Goal: Find specific page/section: Find specific page/section

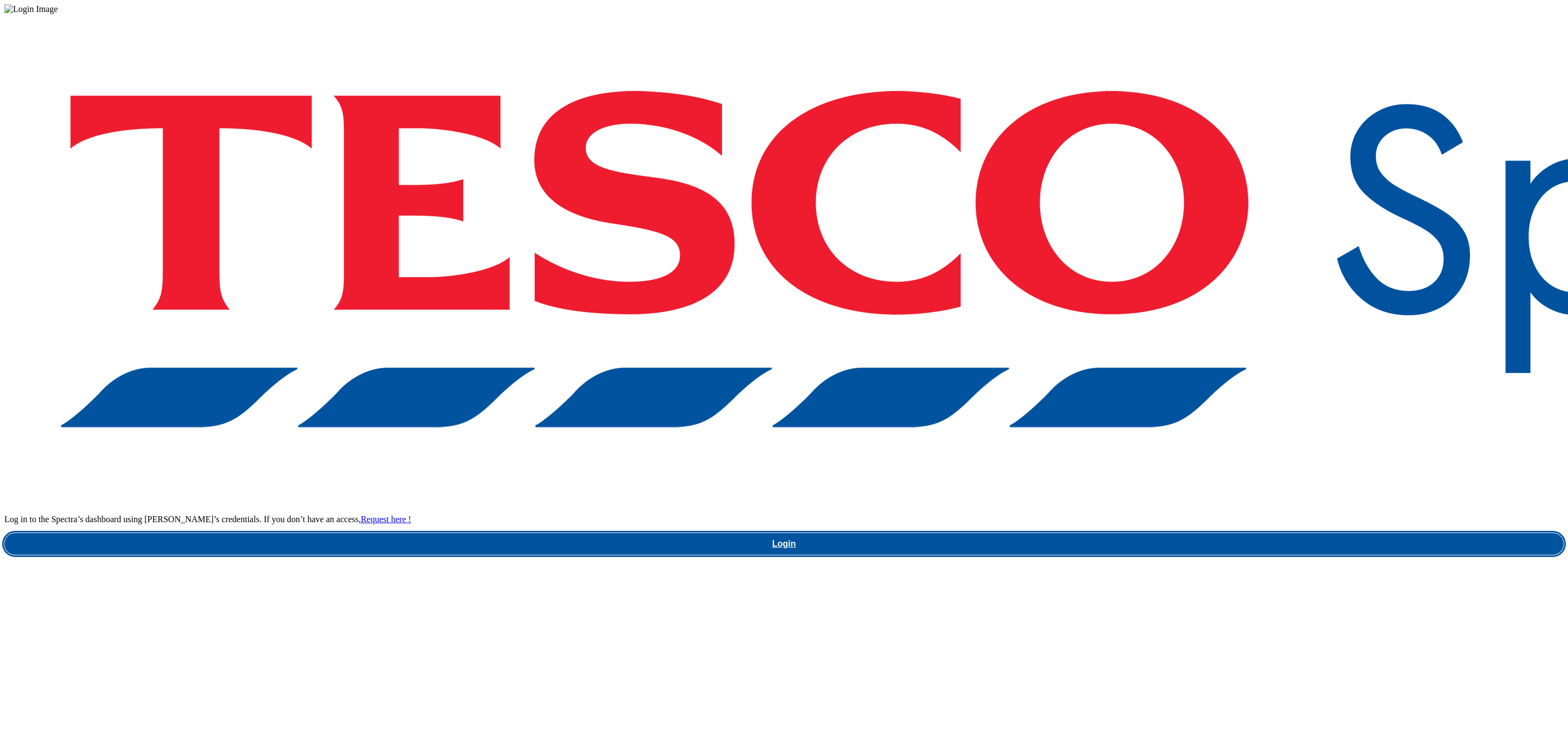
click at [1209, 533] on link "Login" at bounding box center [784, 544] width 1560 height 22
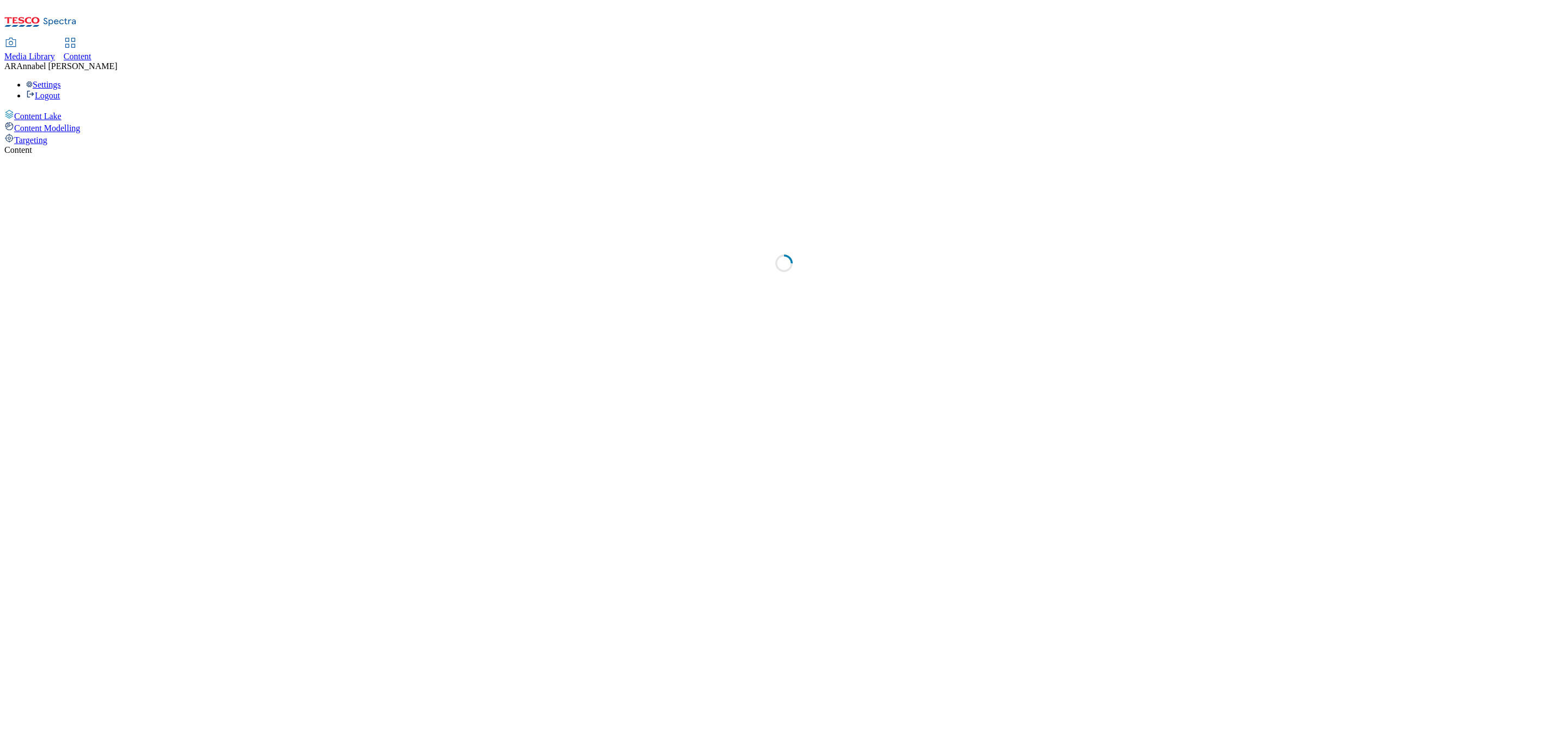
select select "ghs-uk"
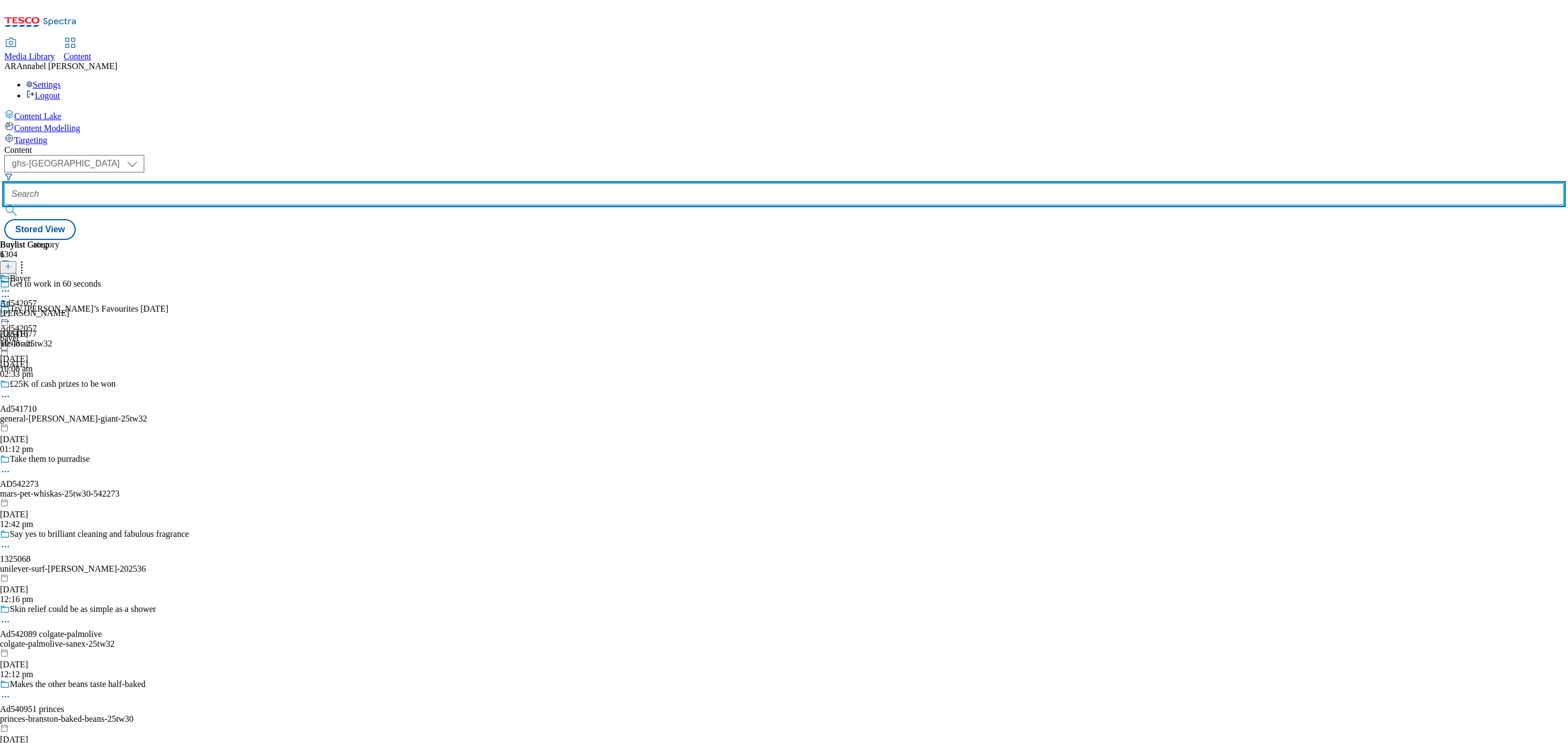
click at [255, 183] on input "text" at bounding box center [784, 194] width 1560 height 22
paste input "541416"
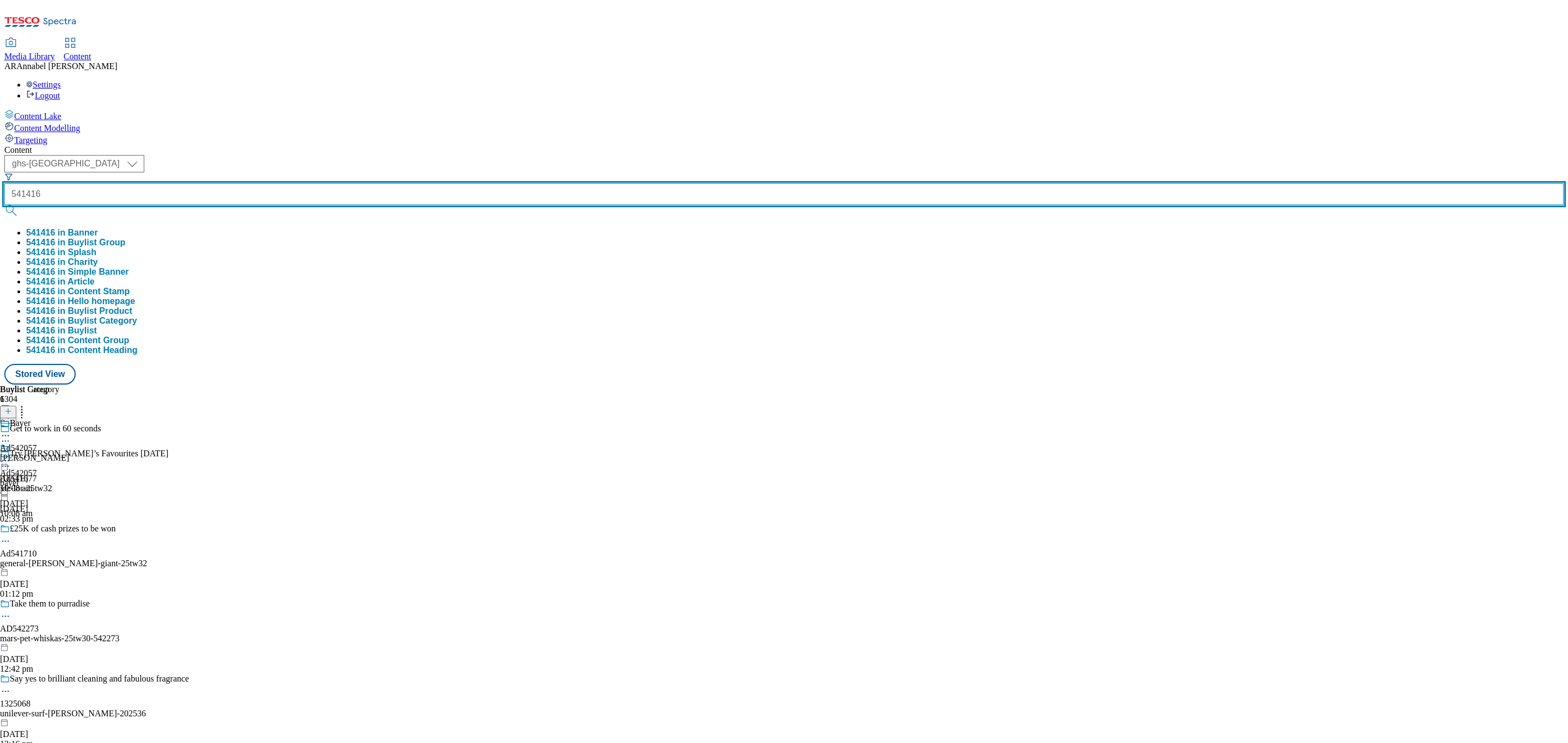
type input "541416"
click at [4, 205] on button "submit" at bounding box center [12, 210] width 15 height 11
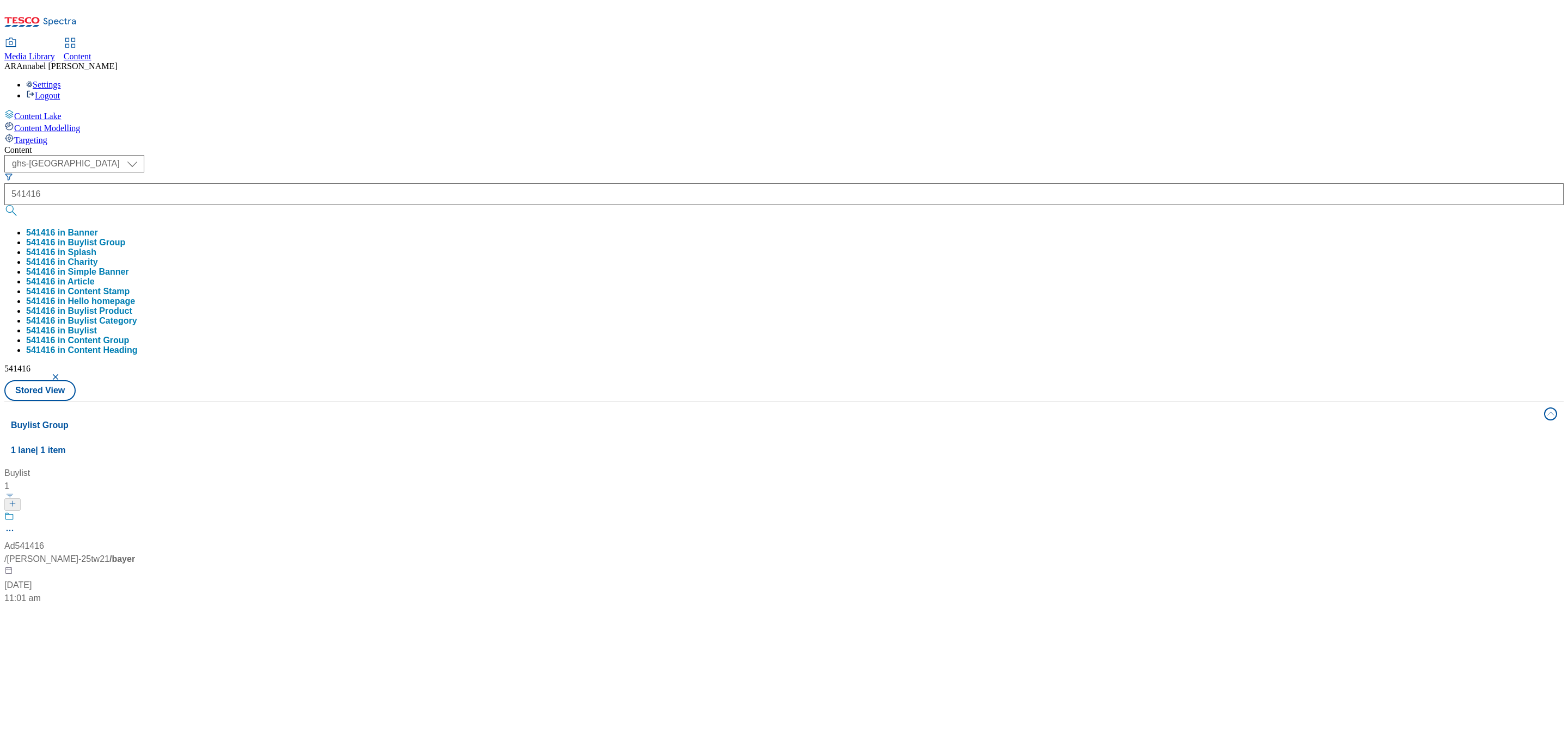
click at [140, 511] on div "Ad541416 / bayer-rennie-25tw21 / bayer 18 Sept 2025 11:01 am" at bounding box center [72, 558] width 136 height 94
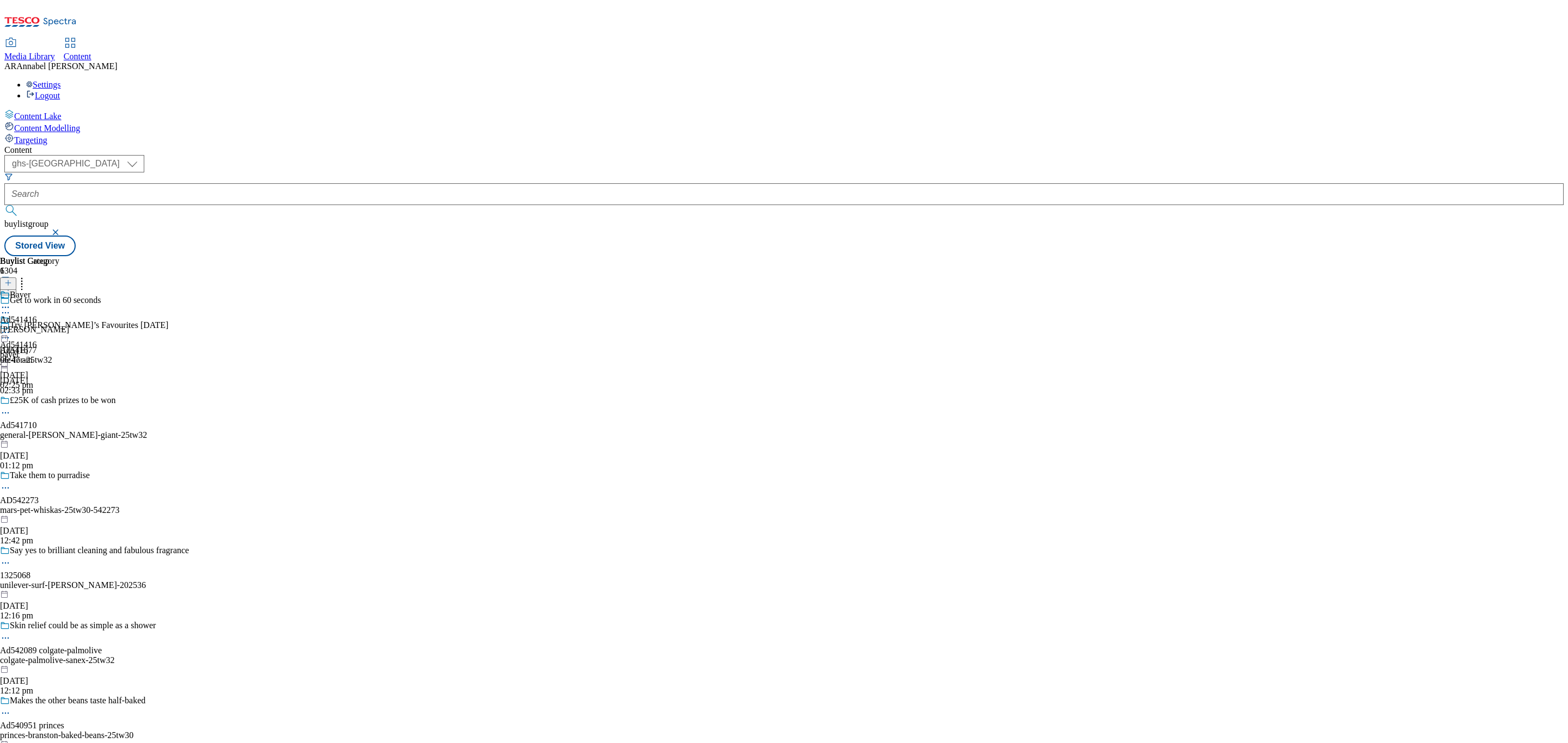
click at [37, 315] on div "Ad541416 bayer 19 Sept 2025 02:25 pm" at bounding box center [18, 353] width 37 height 75
click at [11, 327] on icon at bounding box center [5, 332] width 11 height 11
click at [90, 426] on span "Open Preview Url" at bounding box center [62, 430] width 57 height 8
